Goal: Information Seeking & Learning: Check status

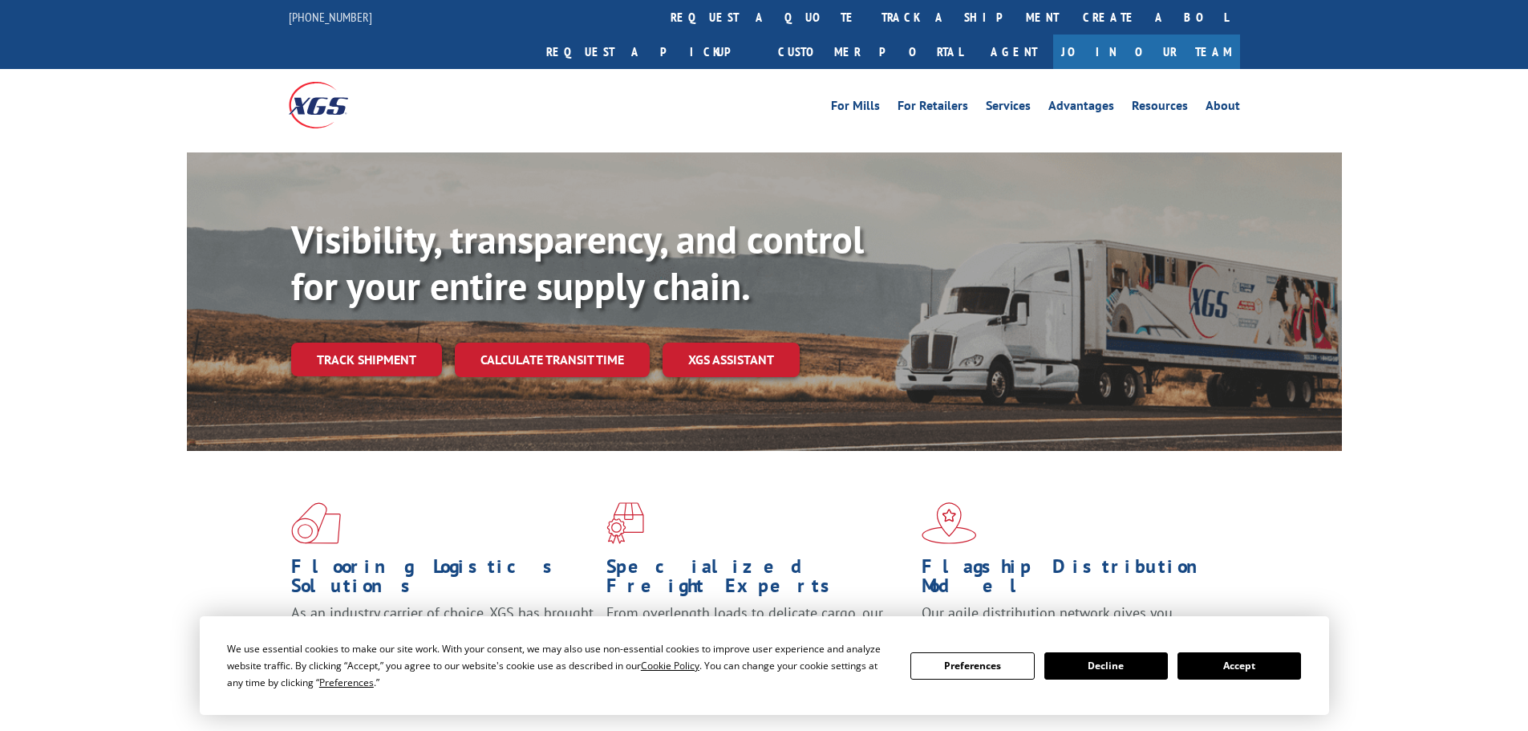
click at [383, 344] on div "Visibility, transparency, and control for your entire supply chain. Track shipm…" at bounding box center [816, 329] width 1051 height 224
click at [404, 343] on link "Track shipment" at bounding box center [366, 360] width 151 height 34
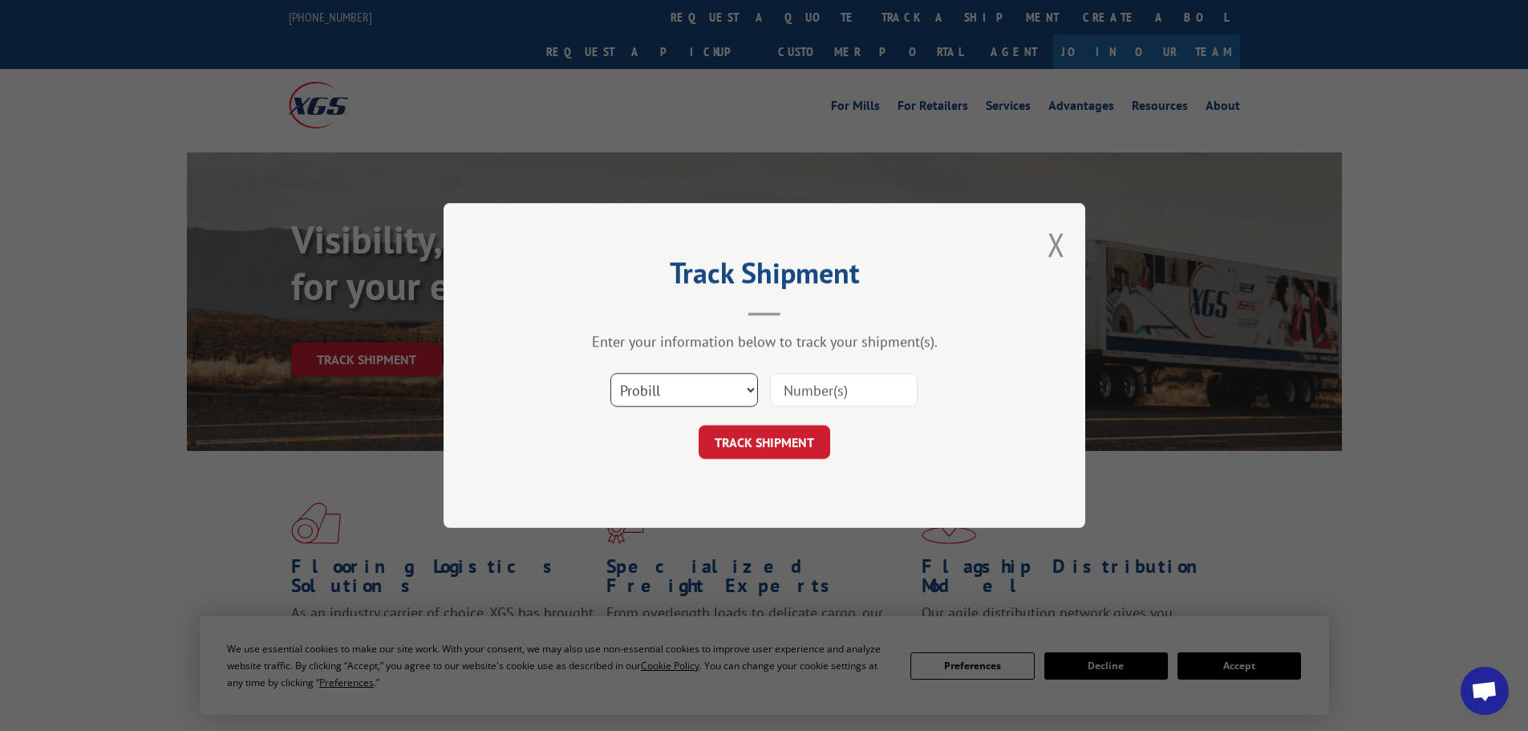
click at [687, 396] on select "Select category... Probill BOL PO" at bounding box center [684, 390] width 148 height 34
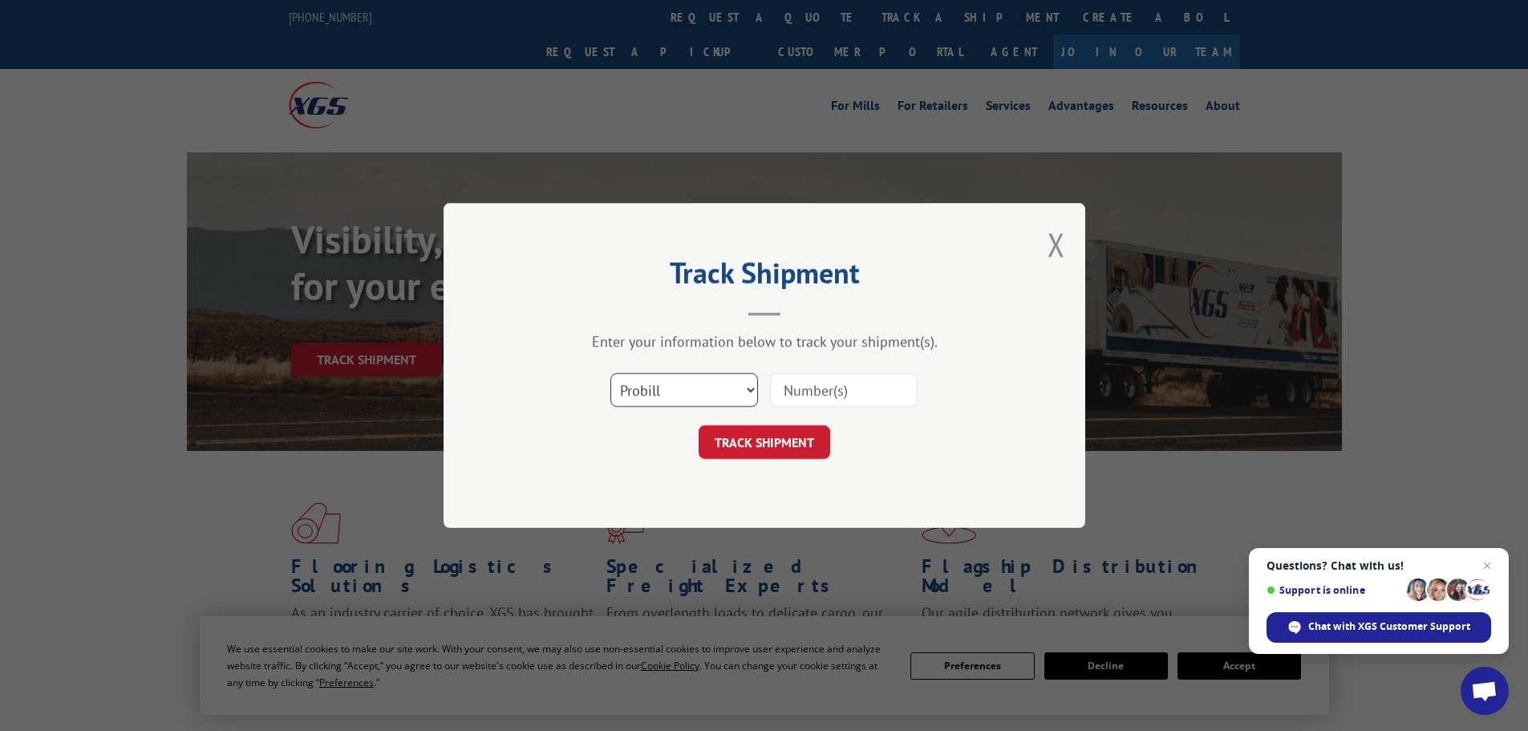
select select "bol"
click at [610, 373] on select "Select category... Probill BOL PO" at bounding box center [684, 390] width 148 height 34
click at [826, 388] on input at bounding box center [844, 390] width 148 height 34
paste input "5530914"
type input "5530914"
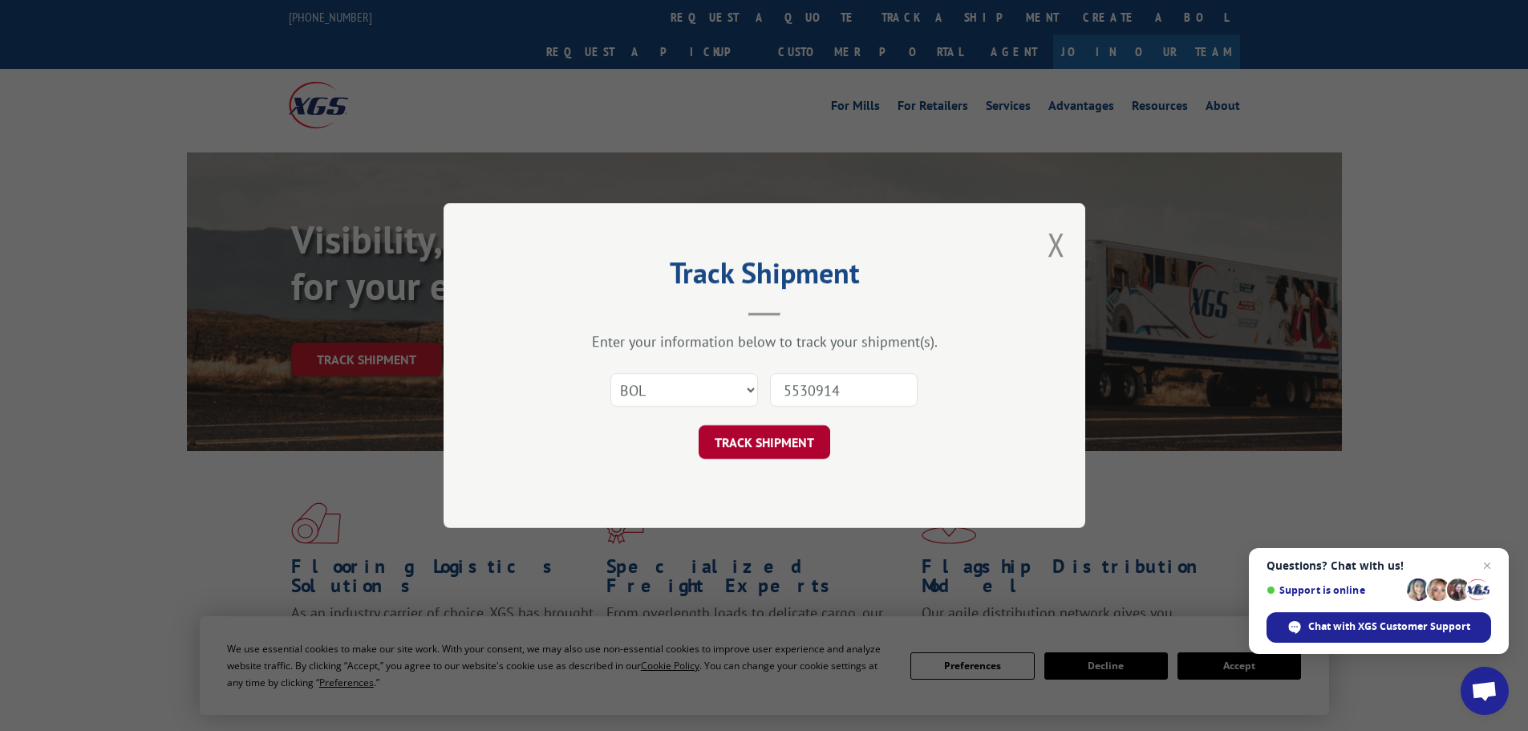
click at [813, 440] on button "TRACK SHIPMENT" at bounding box center [765, 442] width 132 height 34
